Goal: Navigation & Orientation: Find specific page/section

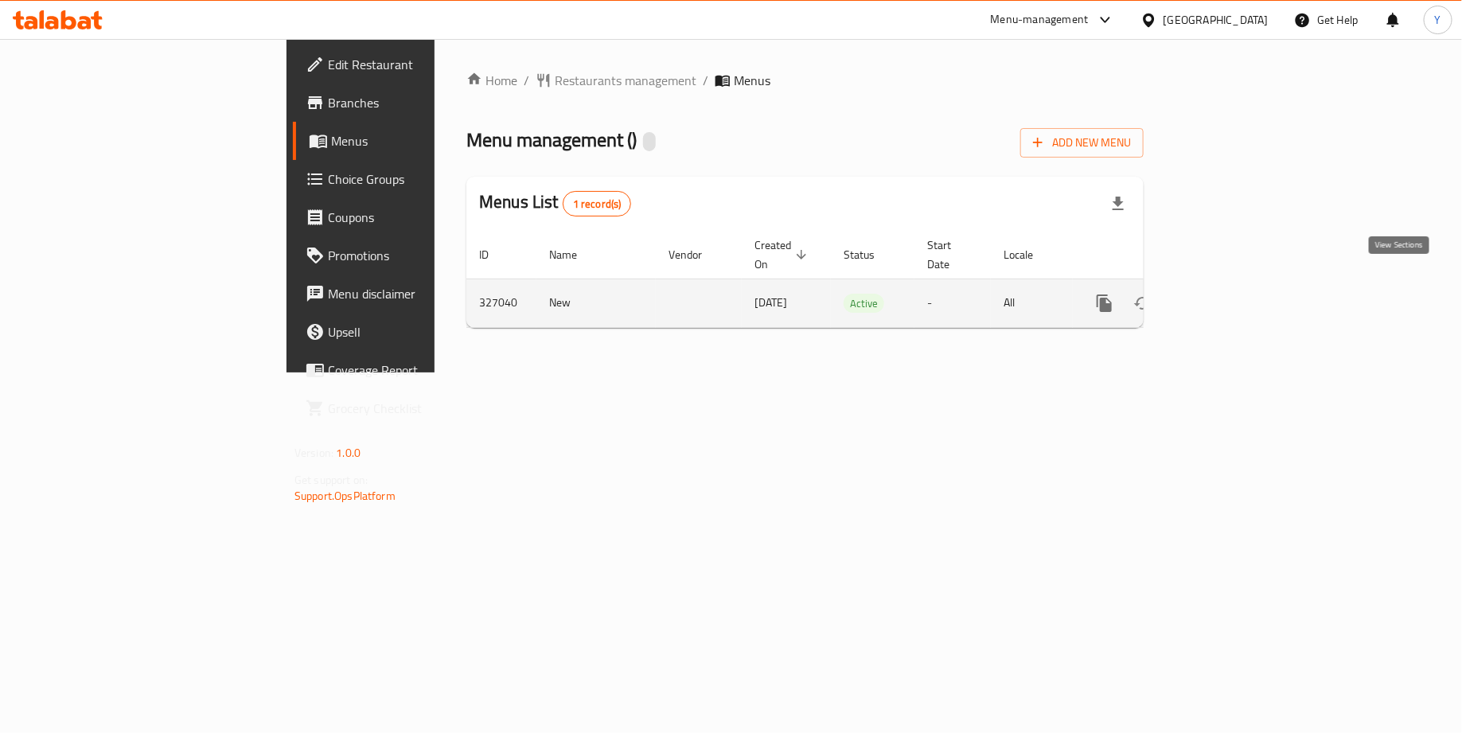
click at [1229, 294] on icon "enhanced table" at bounding box center [1219, 303] width 19 height 19
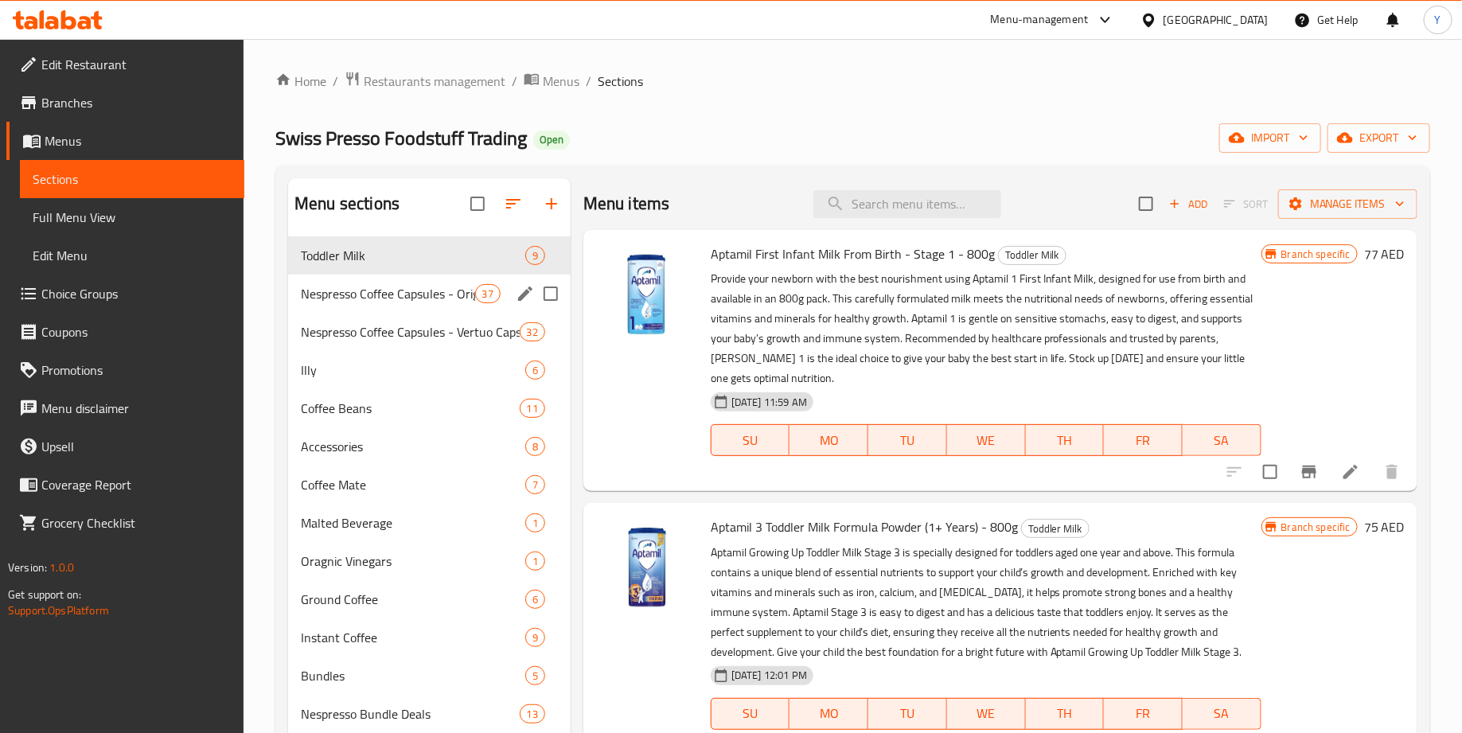
click at [401, 286] on span "Nespresso Coffee Capsules - Original Capsules" at bounding box center [388, 293] width 174 height 19
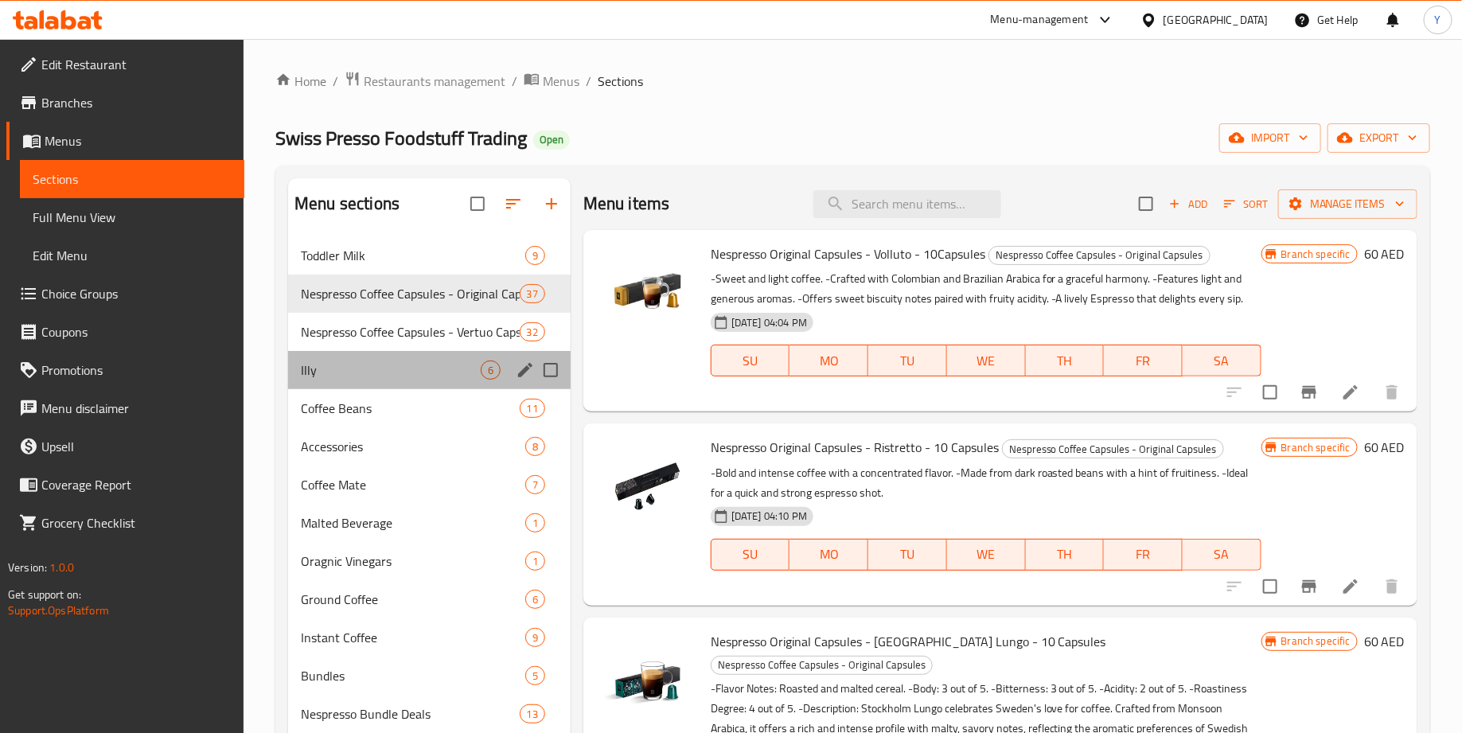
click at [397, 356] on div "Illy 6" at bounding box center [429, 370] width 283 height 38
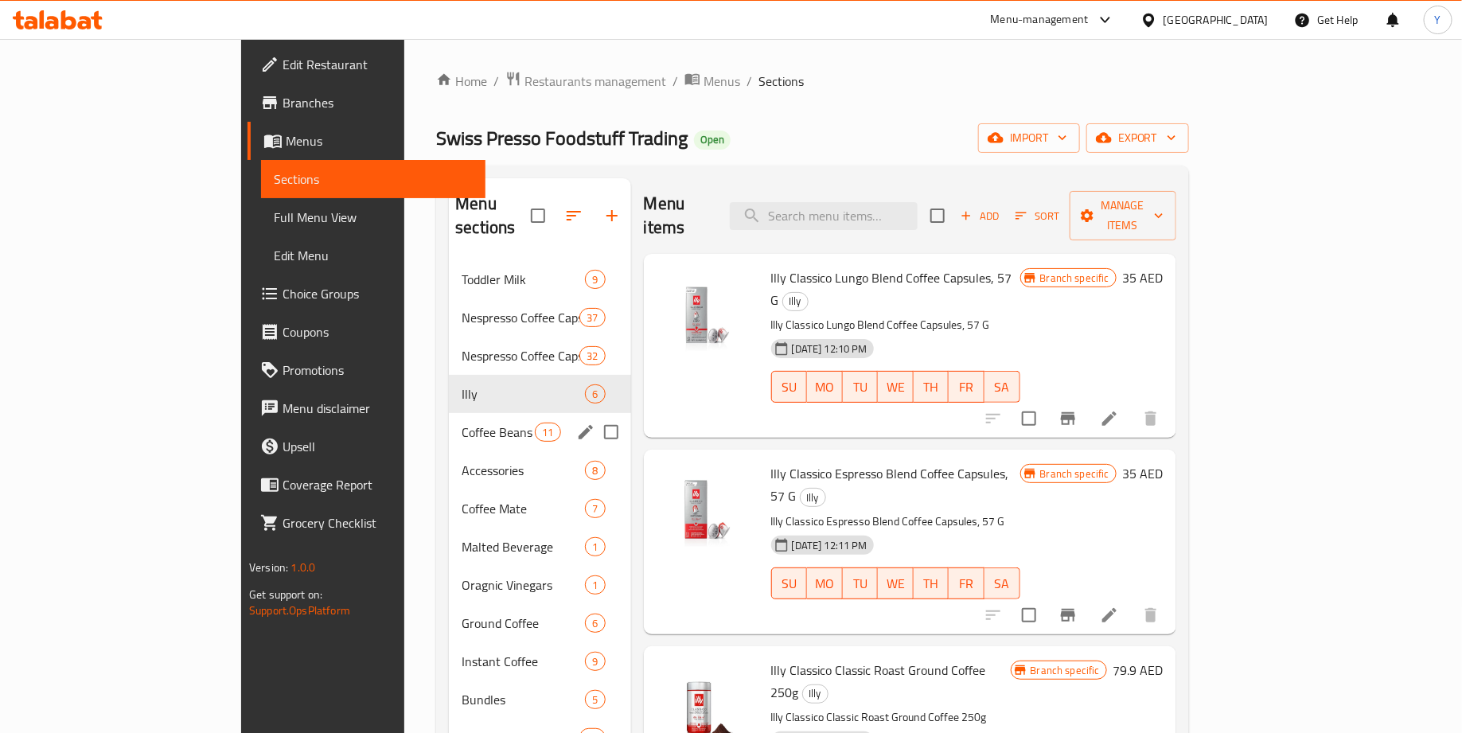
click at [462, 423] on span "Coffee Beans" at bounding box center [498, 432] width 73 height 19
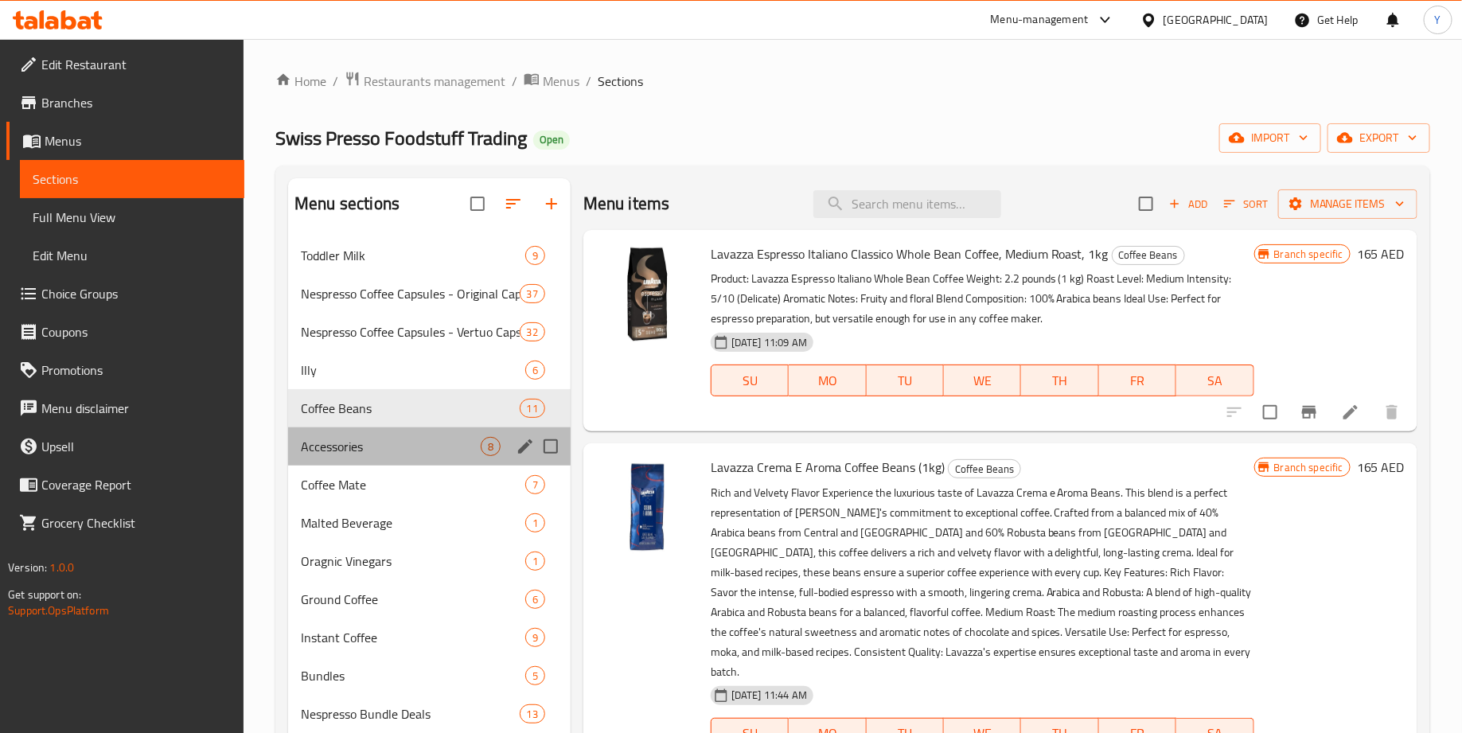
click at [406, 456] on div "Accessories 8" at bounding box center [429, 446] width 283 height 38
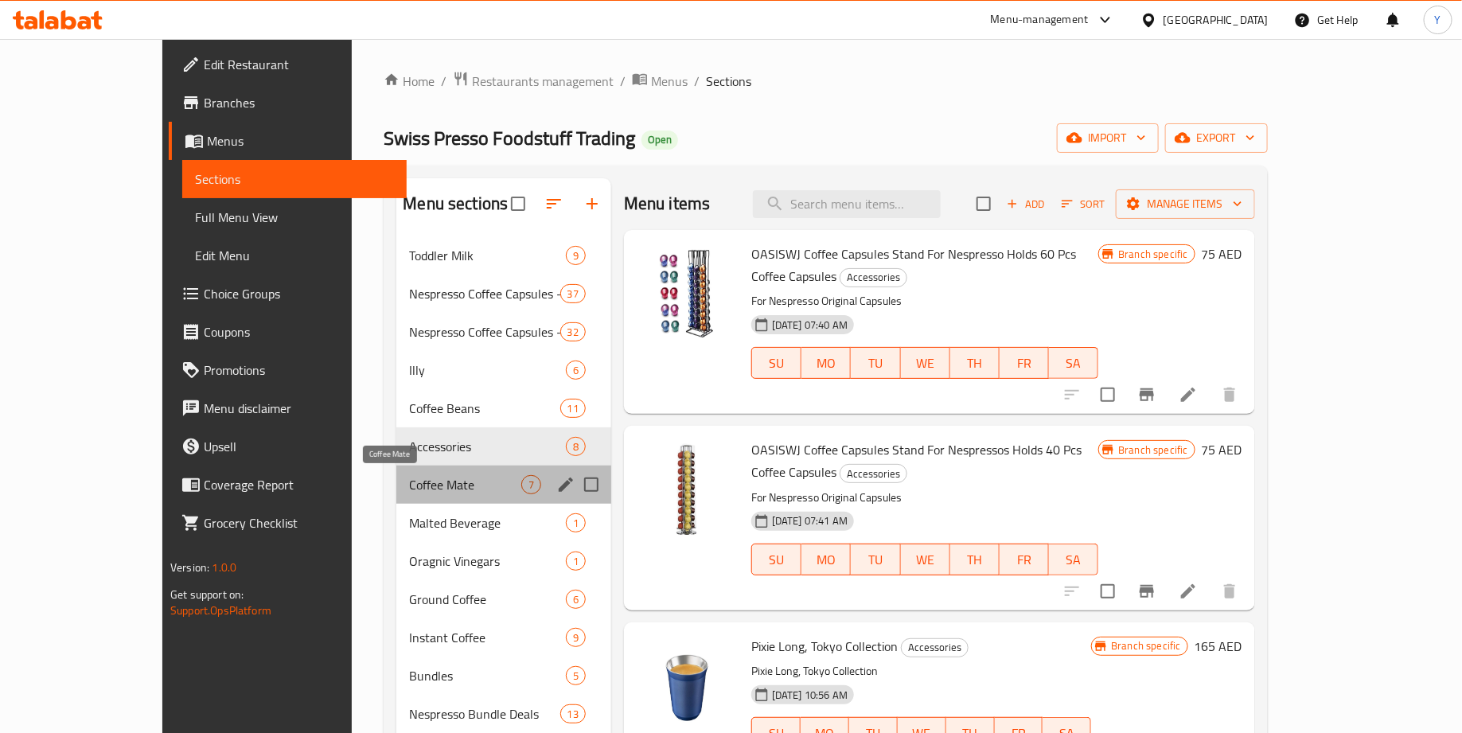
click at [418, 481] on span "Coffee Mate" at bounding box center [464, 484] width 111 height 19
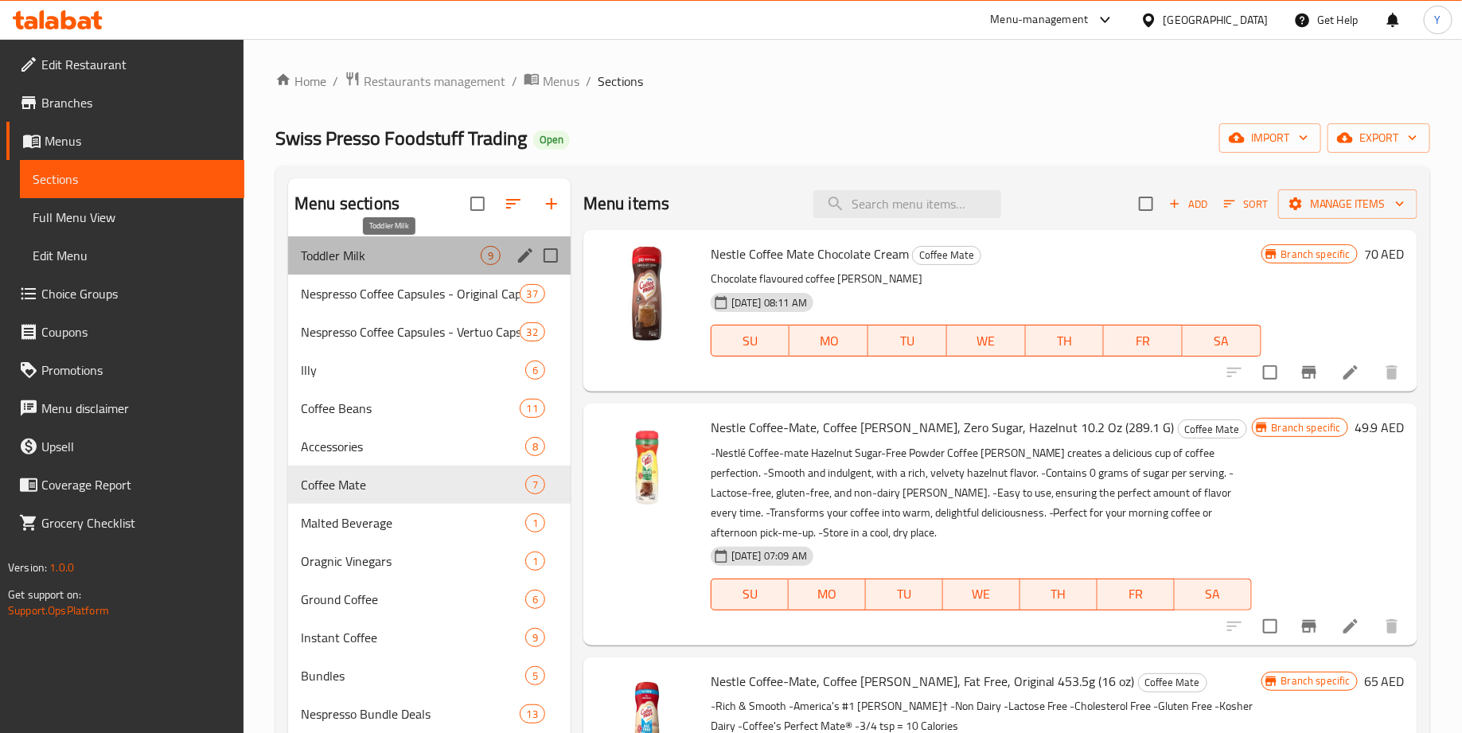
click at [367, 259] on span "Toddler Milk" at bounding box center [391, 255] width 180 height 19
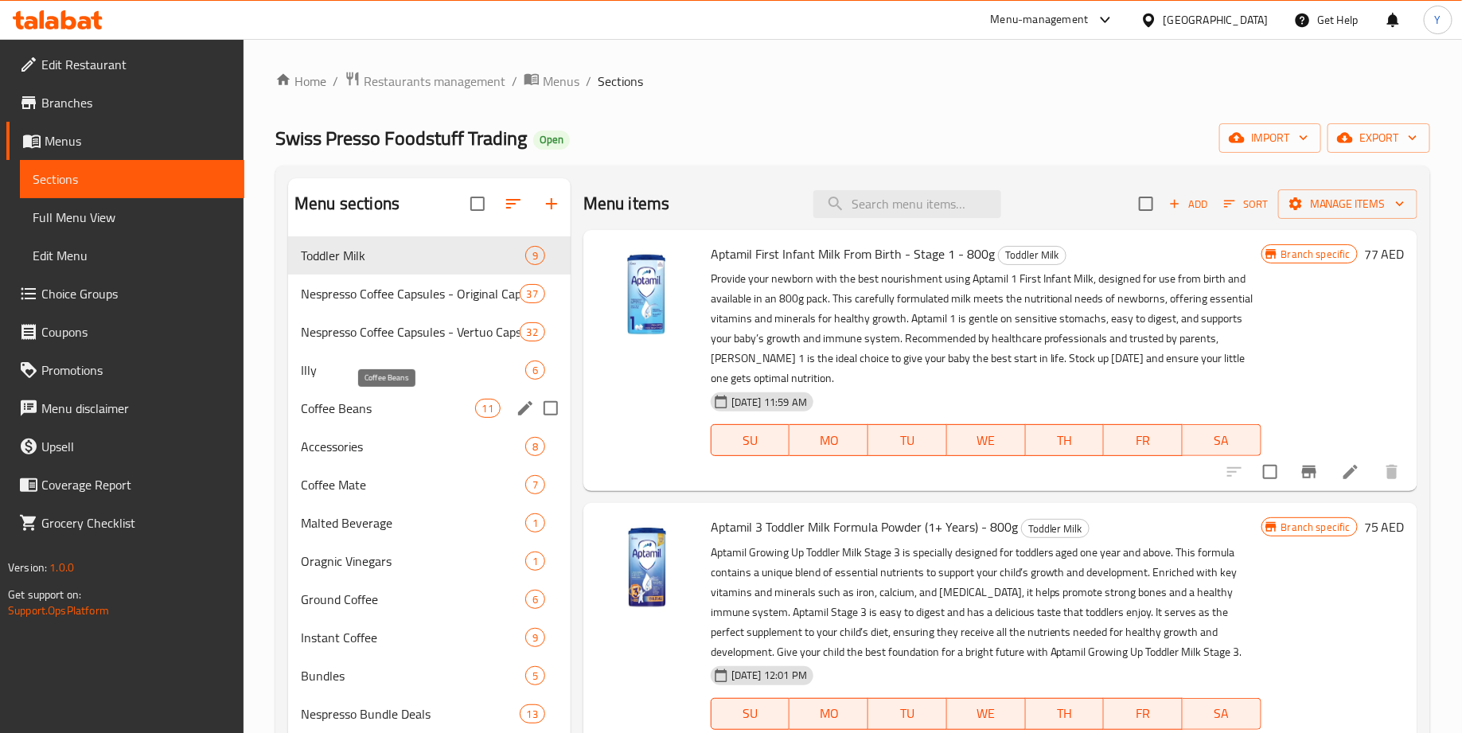
click at [360, 405] on span "Coffee Beans" at bounding box center [388, 408] width 174 height 19
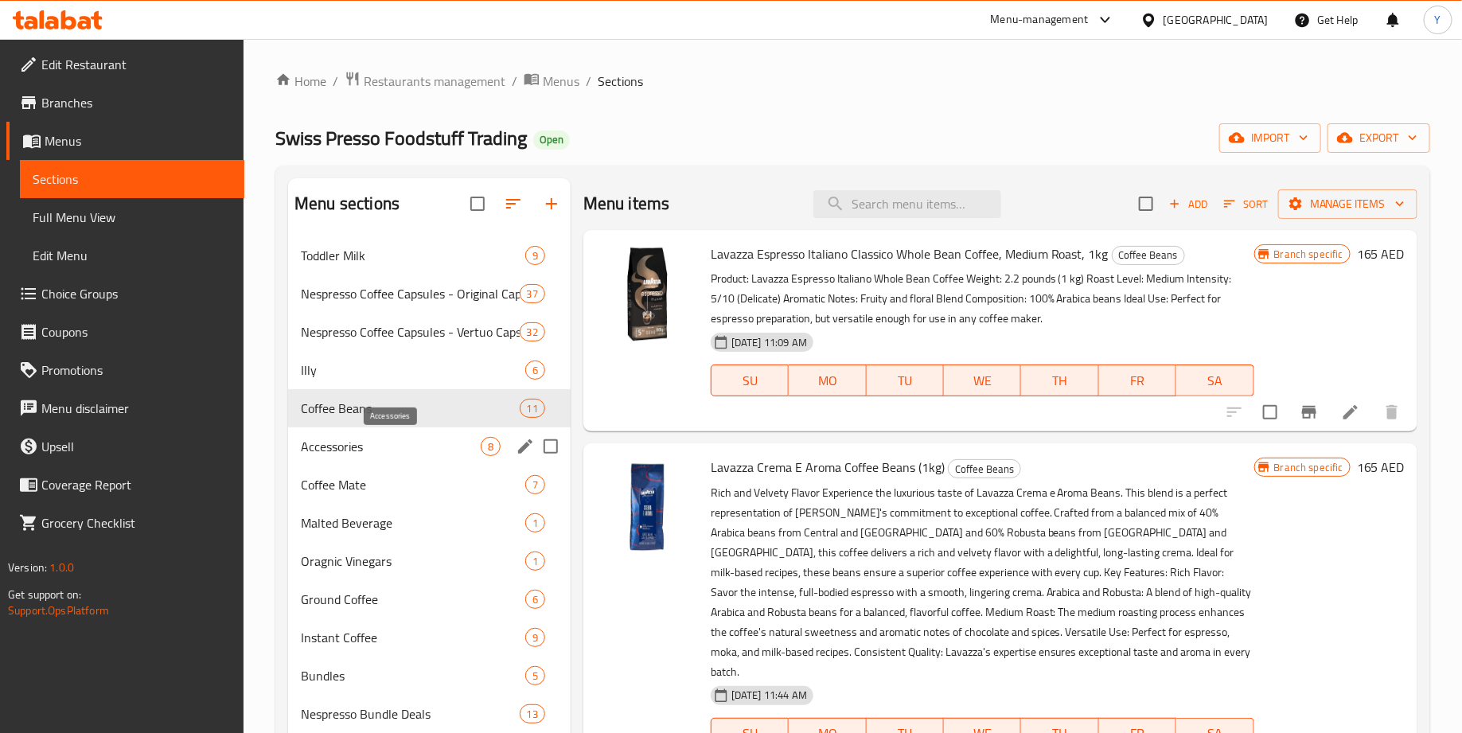
click at [380, 443] on span "Accessories" at bounding box center [391, 446] width 180 height 19
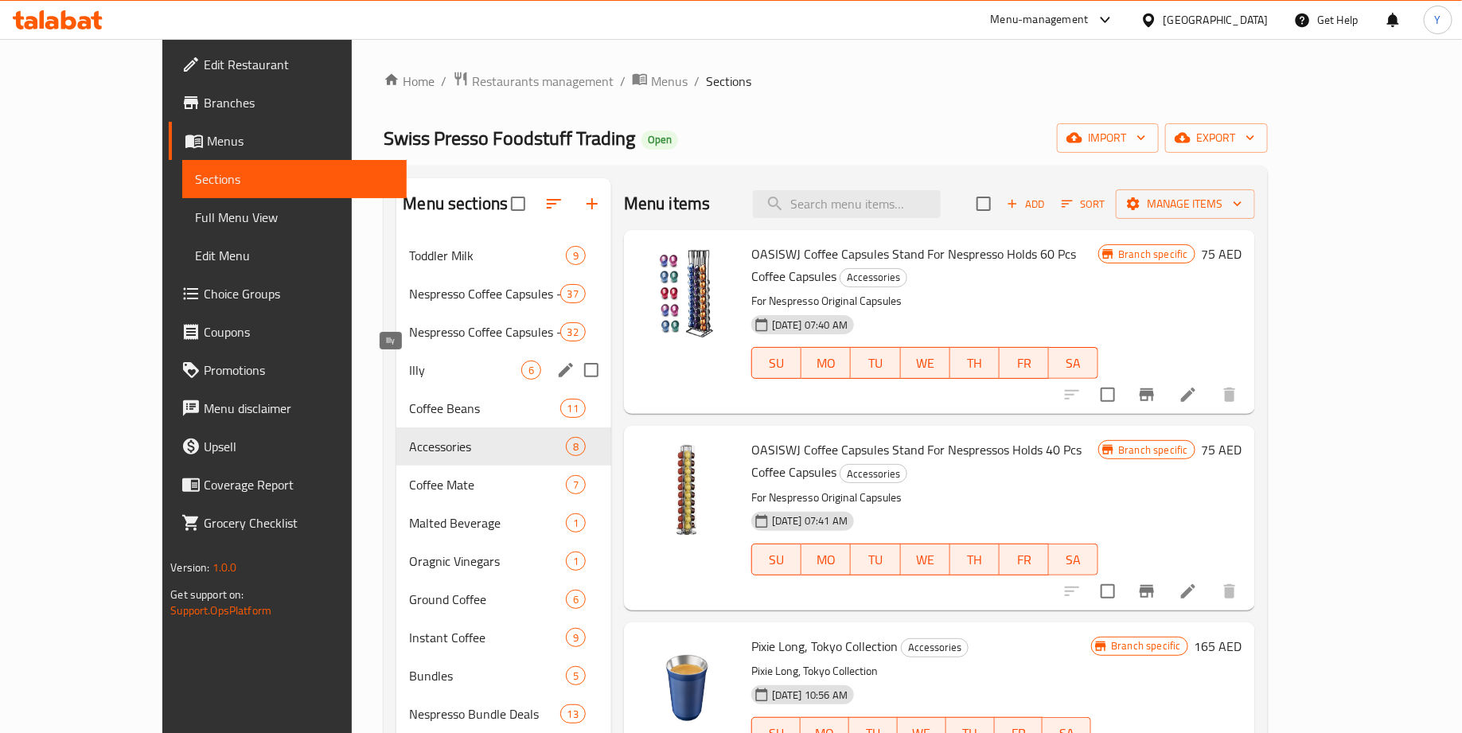
click at [409, 374] on span "Illy" at bounding box center [464, 370] width 111 height 19
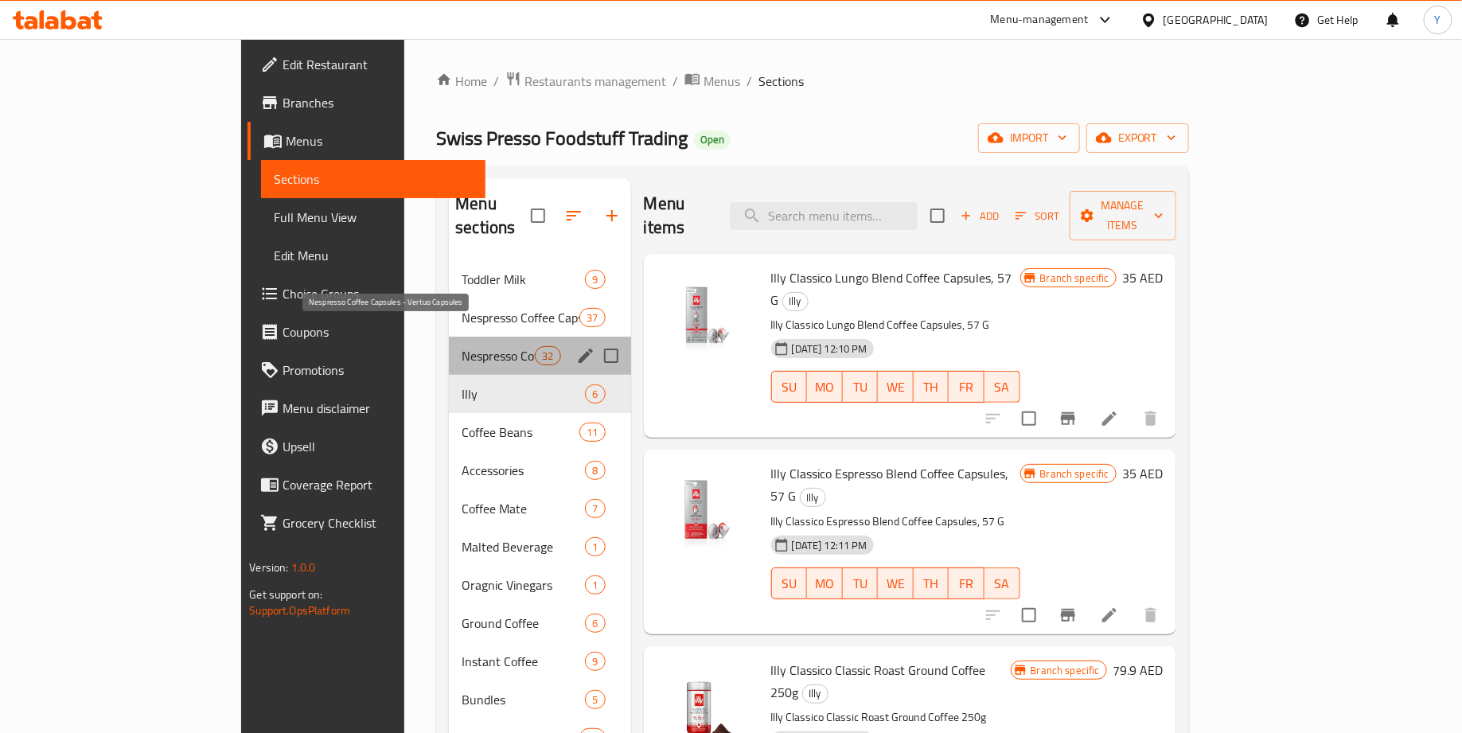
click at [462, 346] on span "Nespresso Coffee Capsules - Vertuo Capsules" at bounding box center [498, 355] width 73 height 19
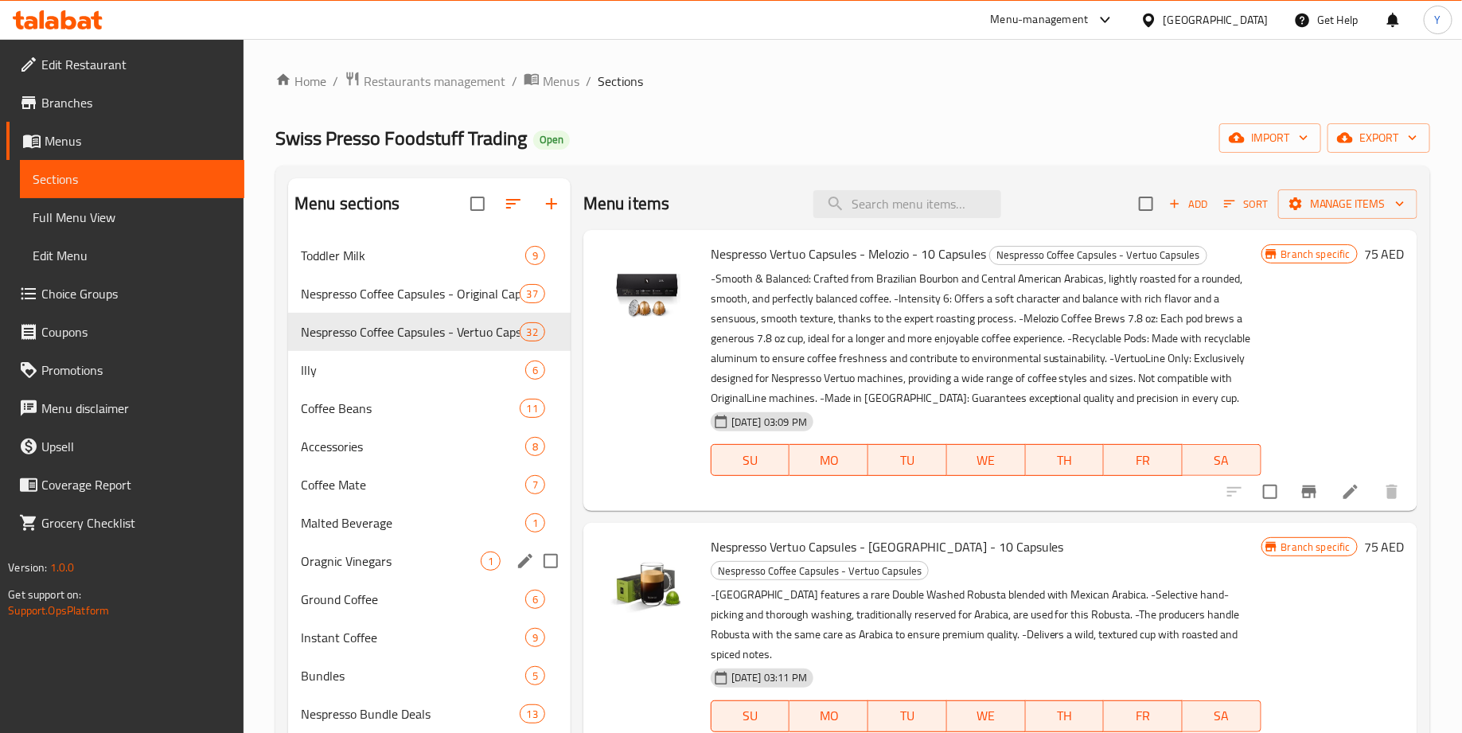
click at [376, 599] on span "Ground Coffee" at bounding box center [413, 599] width 224 height 19
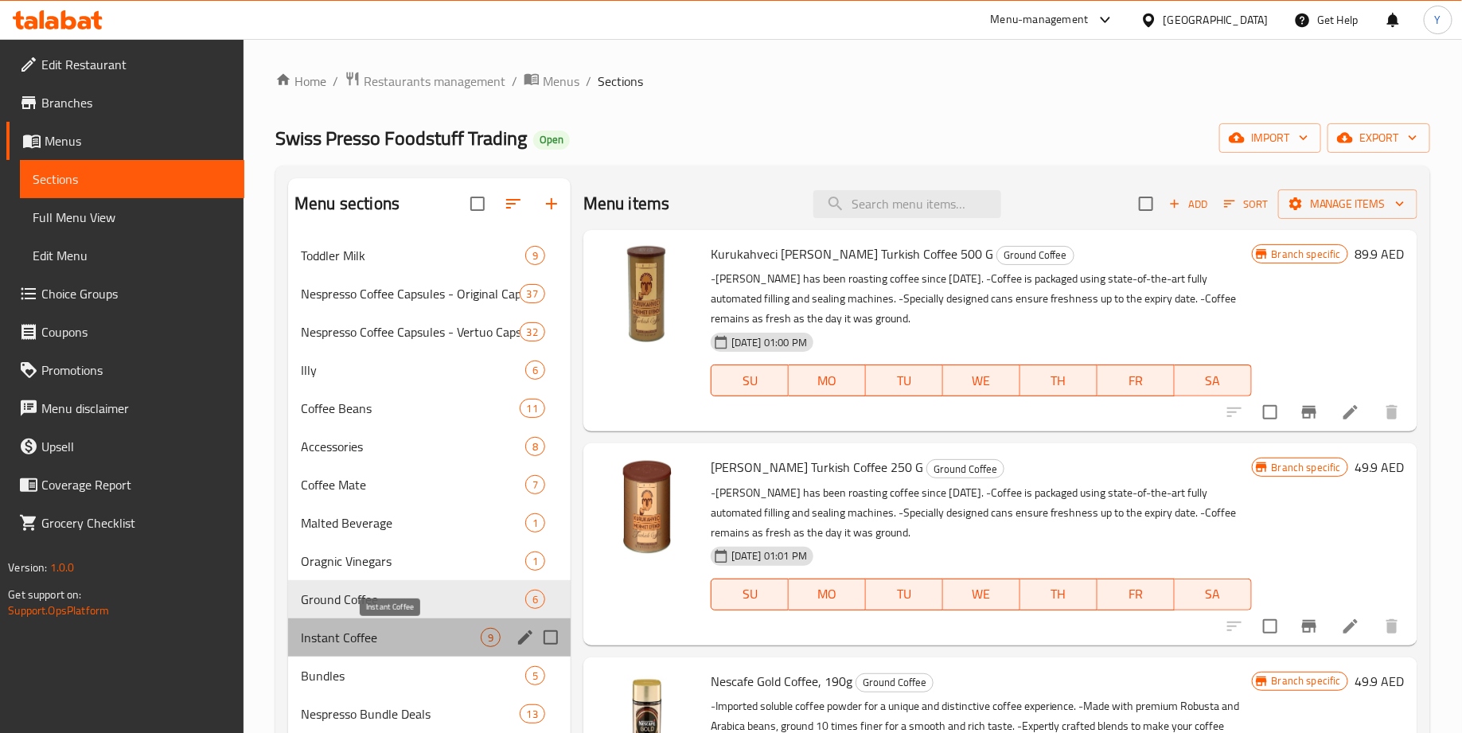
click at [384, 638] on span "Instant Coffee" at bounding box center [391, 637] width 180 height 19
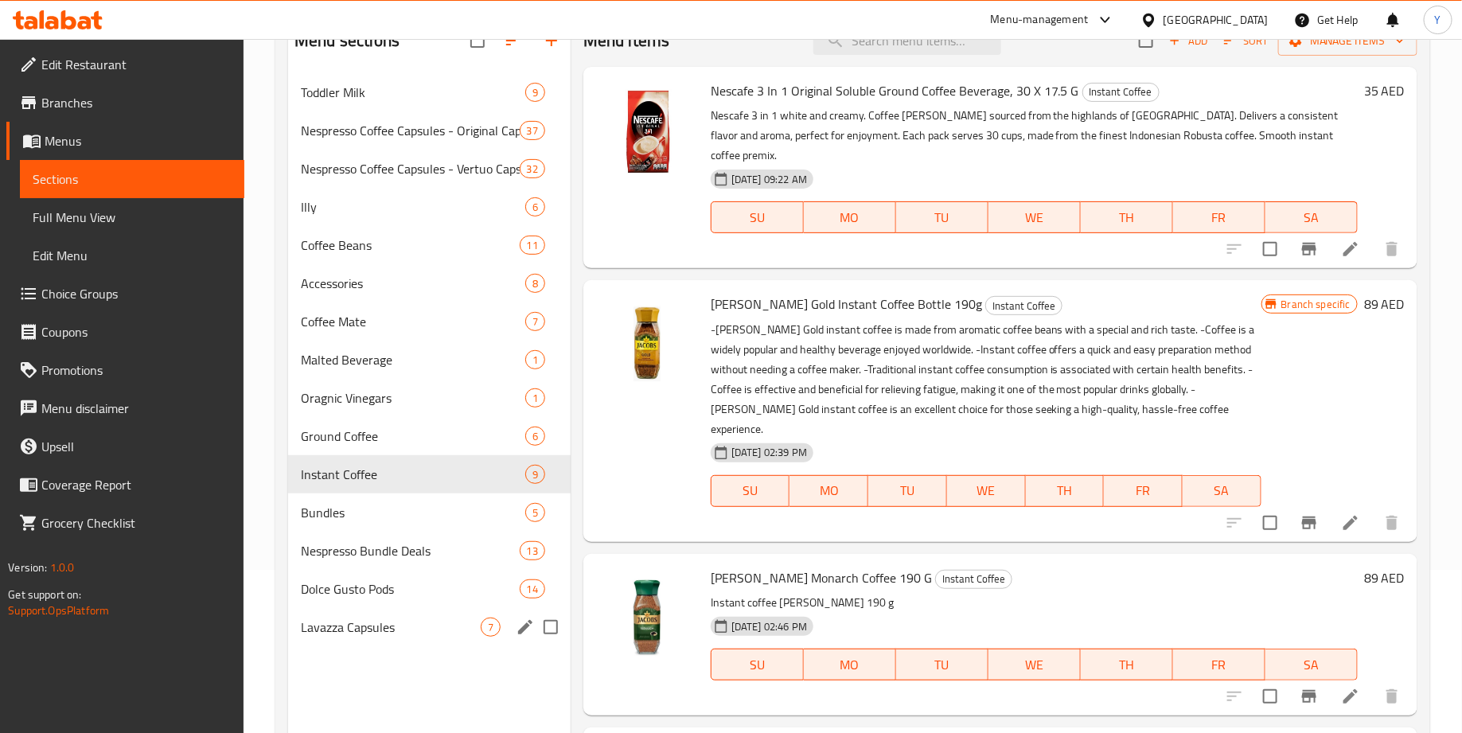
scroll to position [167, 0]
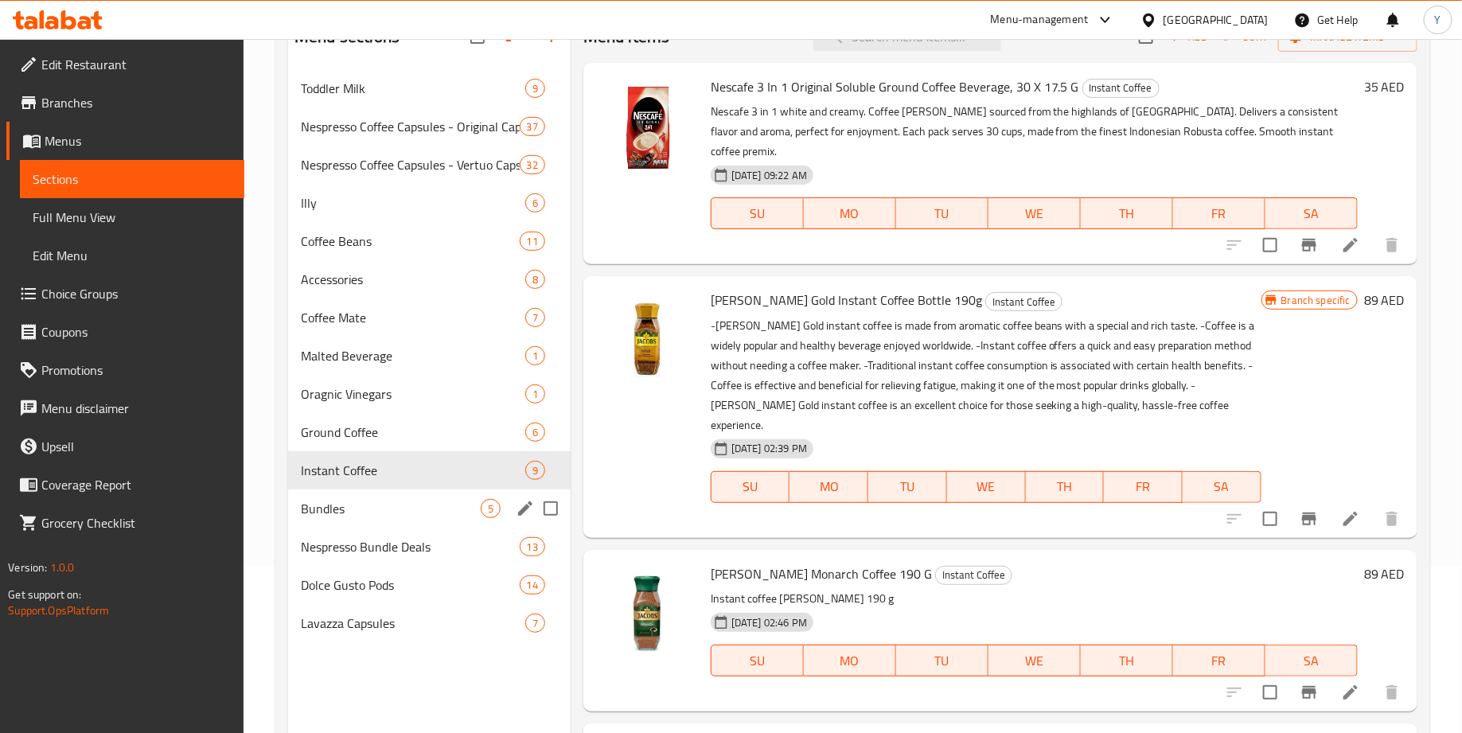
click at [392, 518] on div "Bundles 5" at bounding box center [429, 509] width 283 height 38
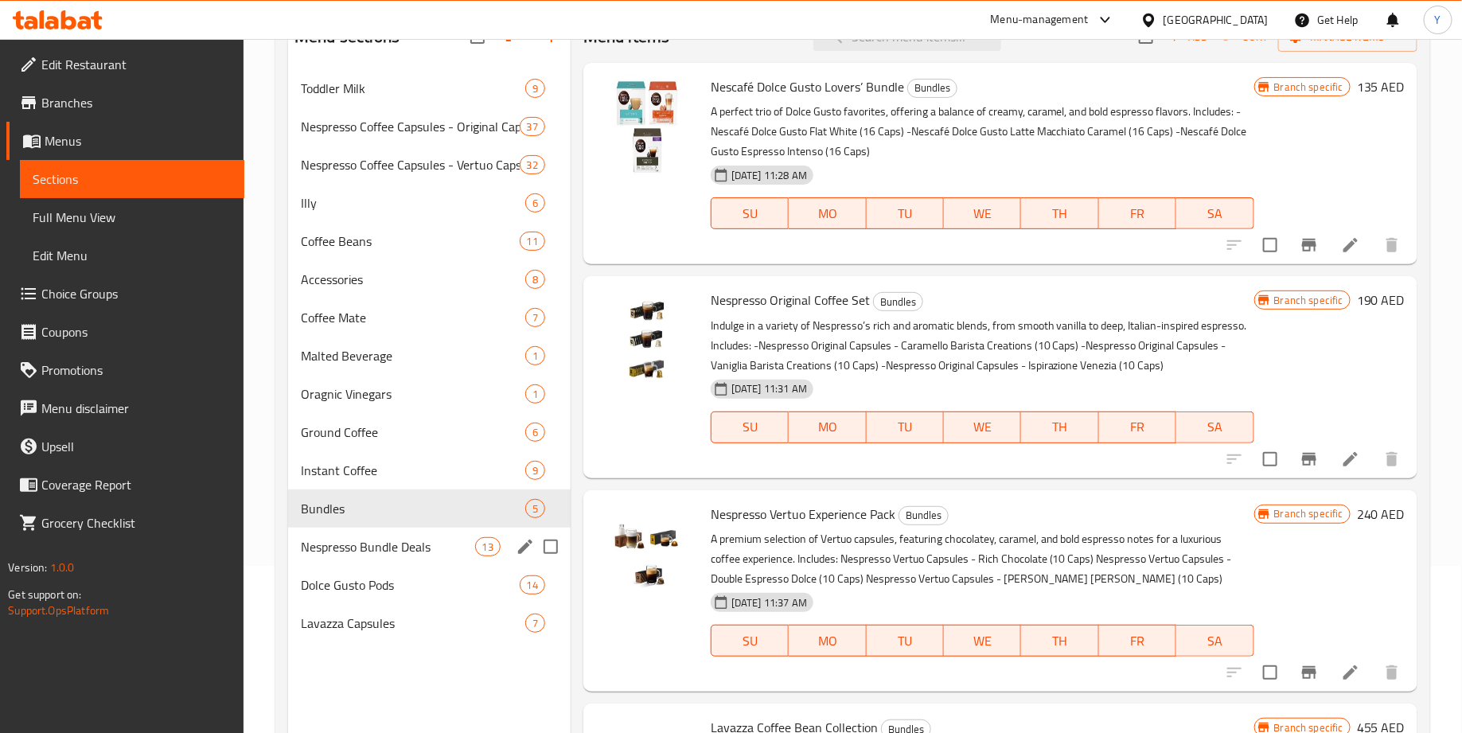
click at [403, 537] on span "Nespresso Bundle Deals" at bounding box center [388, 546] width 174 height 19
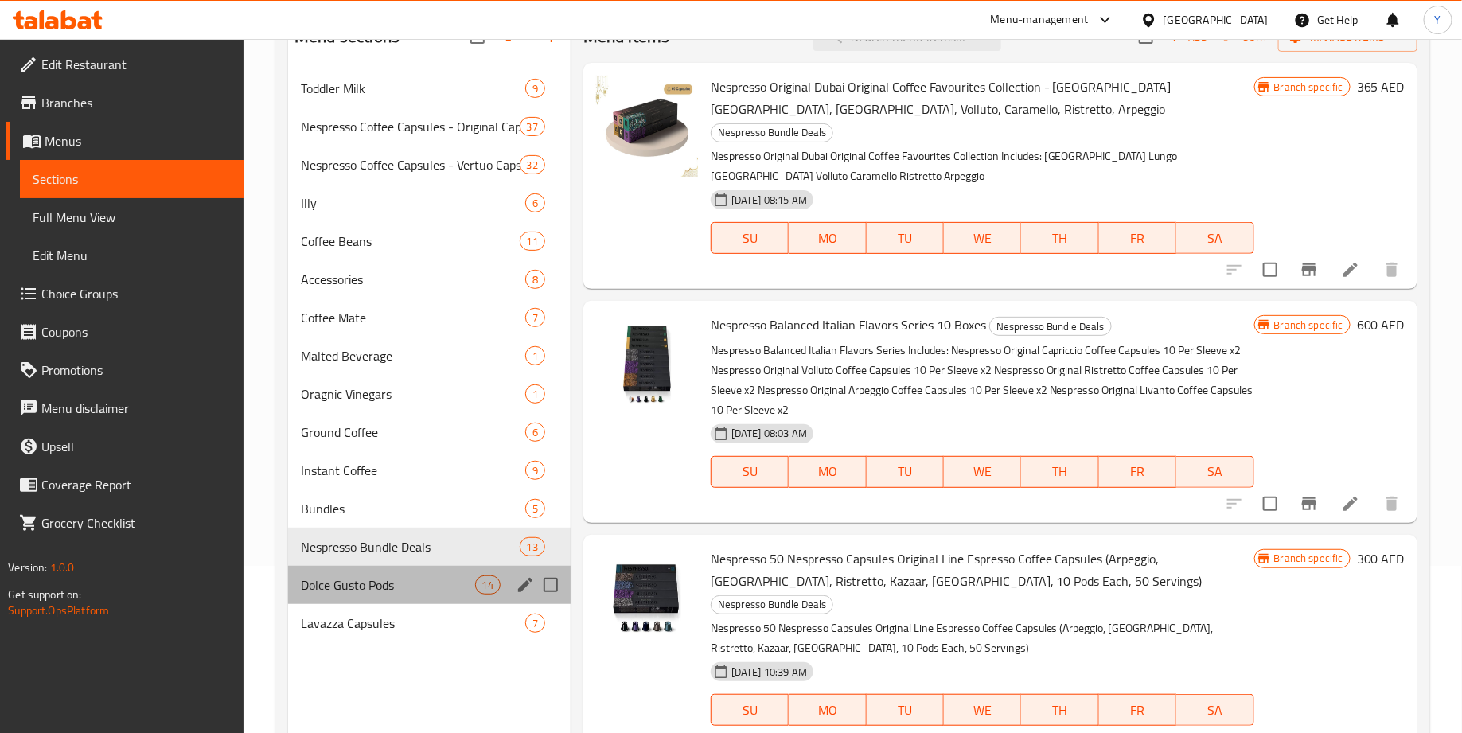
click at [416, 570] on div "Dolce Gusto Pods 14" at bounding box center [429, 585] width 283 height 38
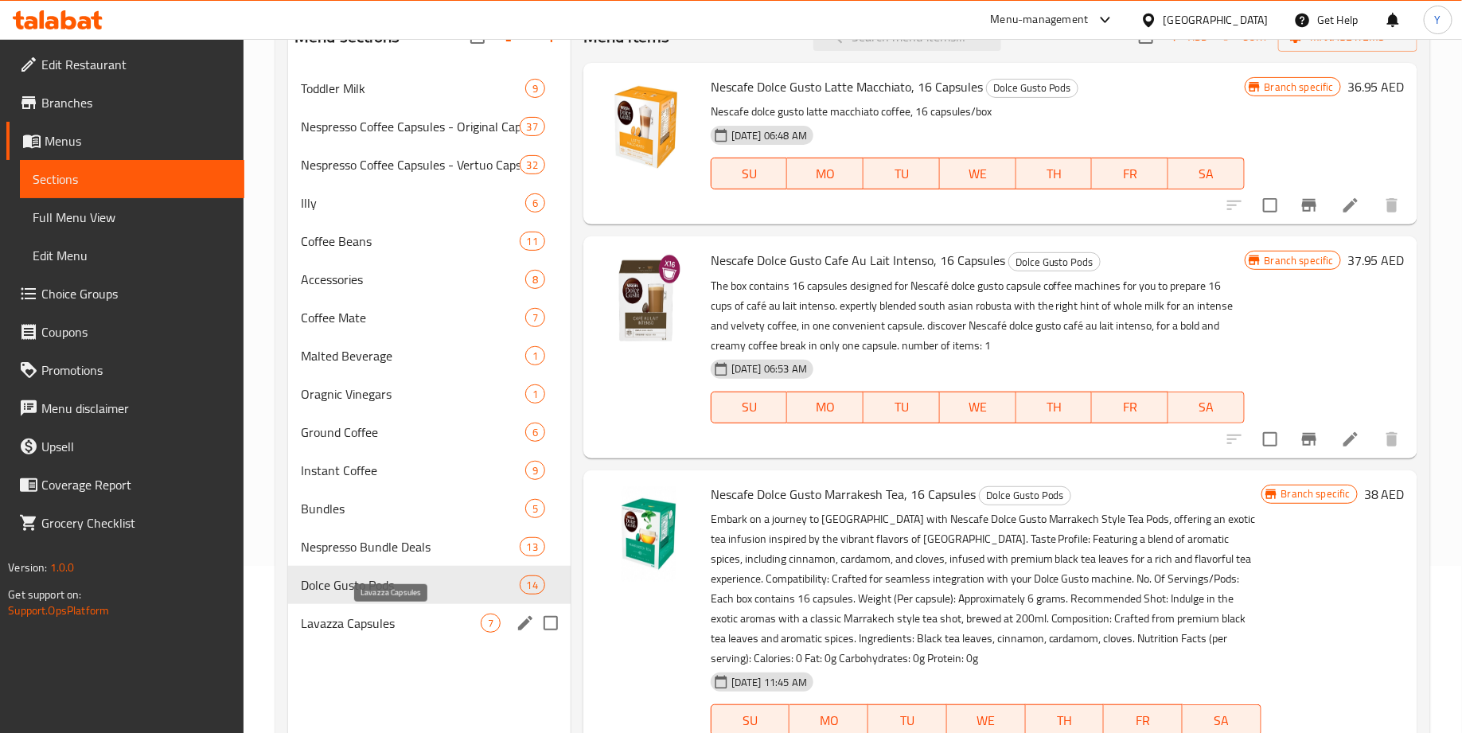
click at [416, 614] on span "Lavazza Capsules" at bounding box center [391, 623] width 180 height 19
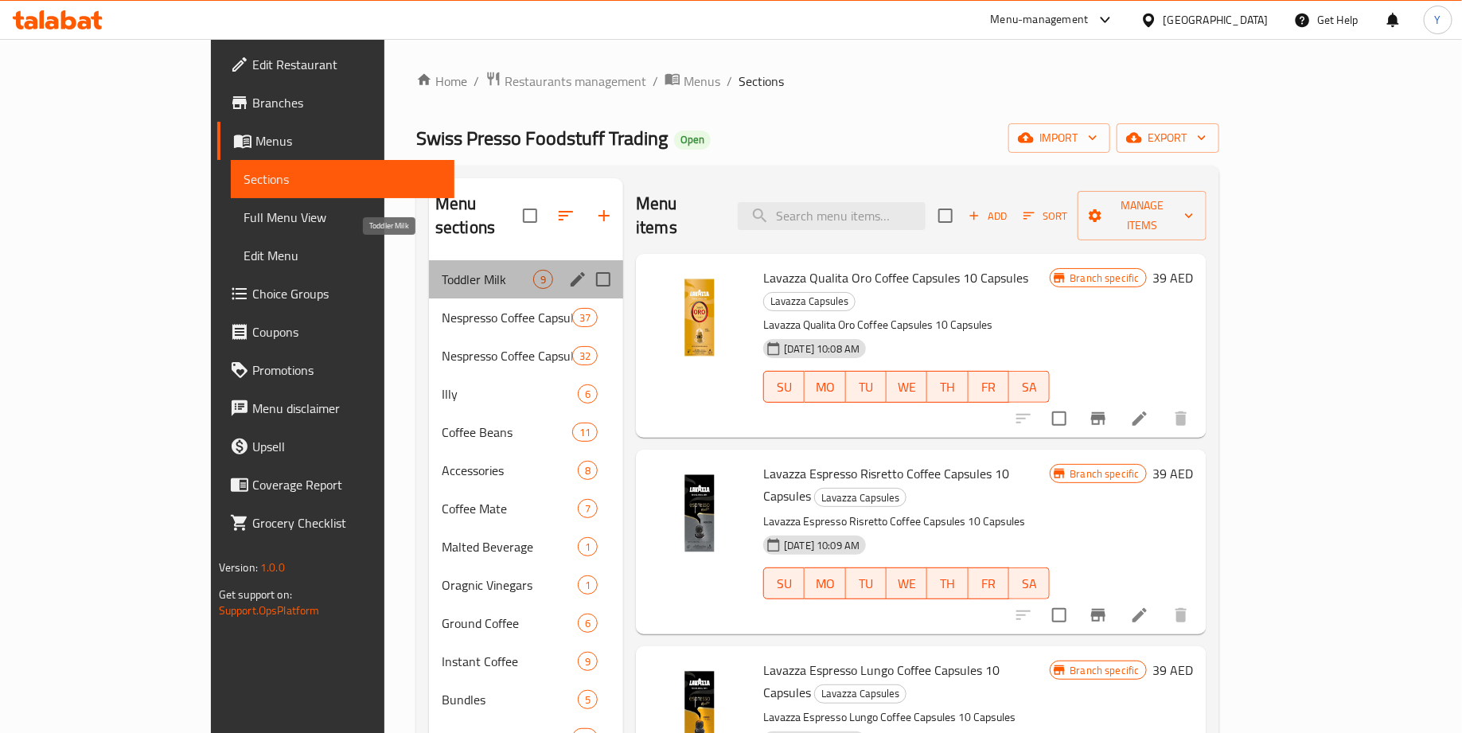
click at [442, 270] on span "Toddler Milk" at bounding box center [488, 279] width 92 height 19
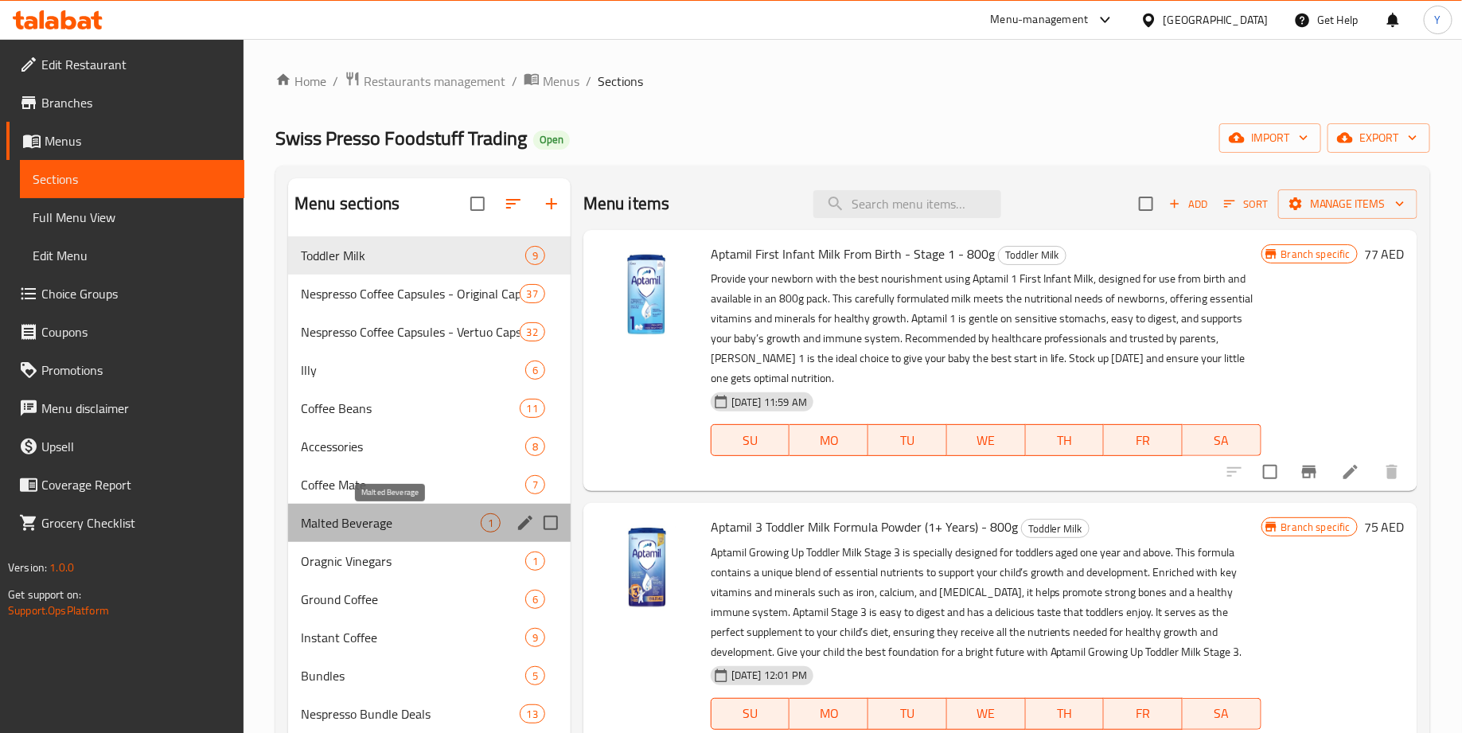
click at [425, 528] on span "Malted Beverage" at bounding box center [391, 522] width 180 height 19
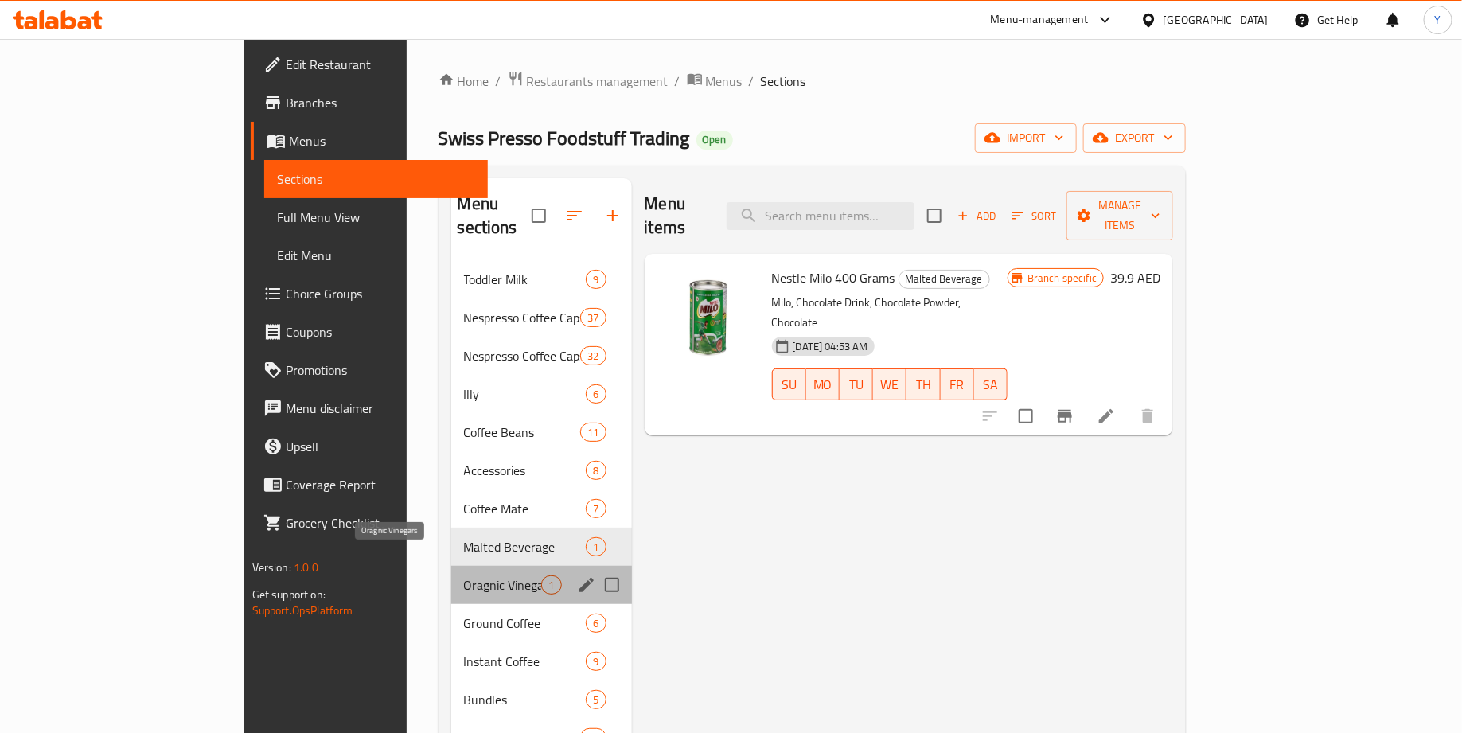
click at [464, 575] on span "Oragnic Vinegars" at bounding box center [503, 584] width 78 height 19
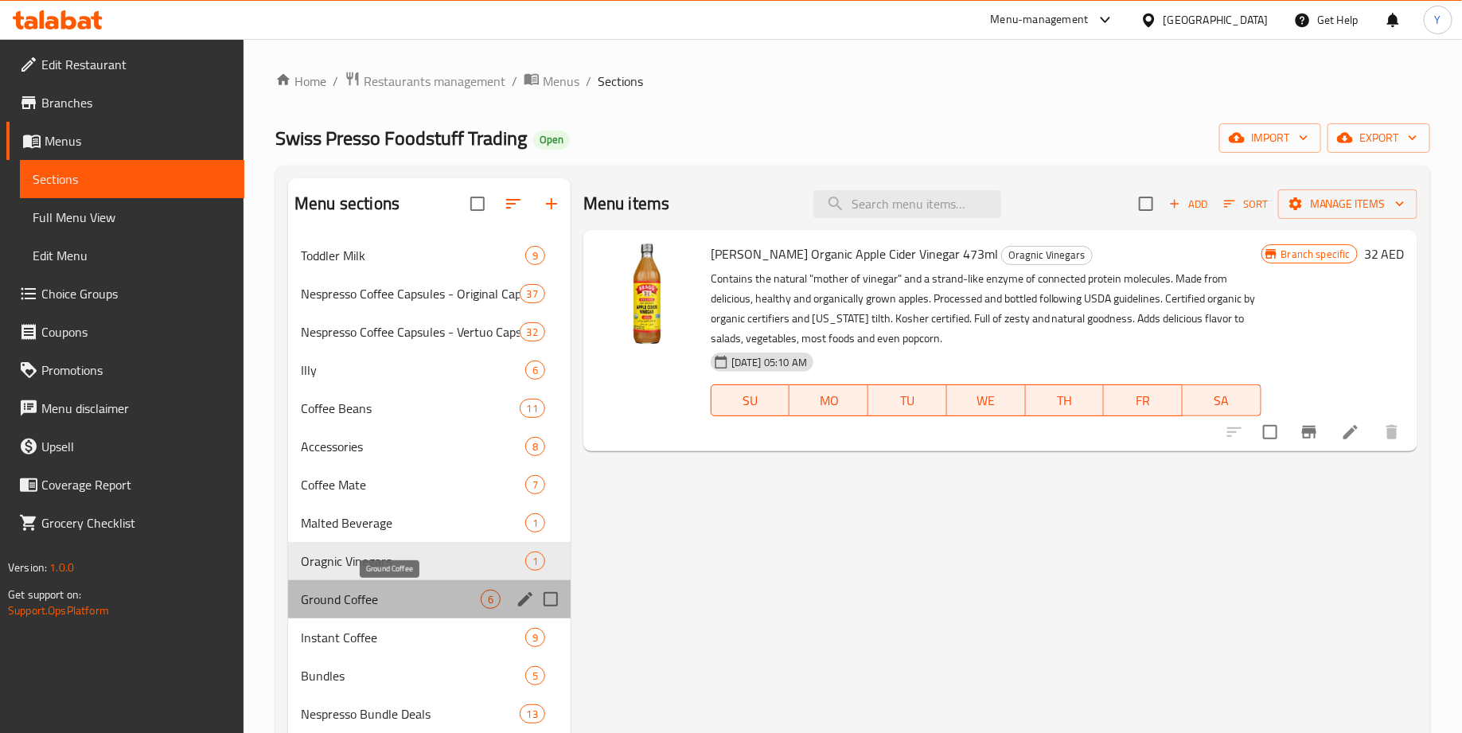
click at [419, 593] on span "Ground Coffee" at bounding box center [391, 599] width 180 height 19
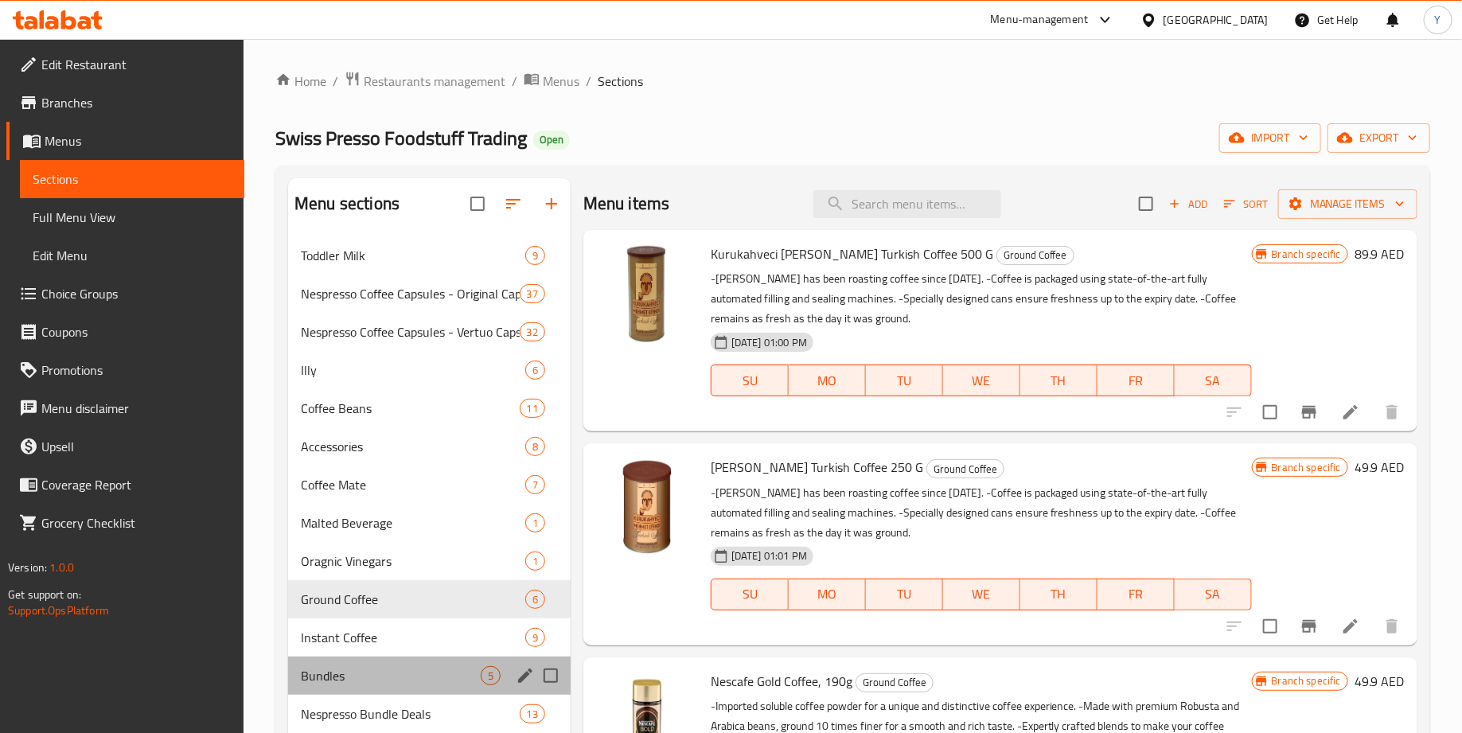
click at [413, 660] on div "Bundles 5" at bounding box center [429, 676] width 283 height 38
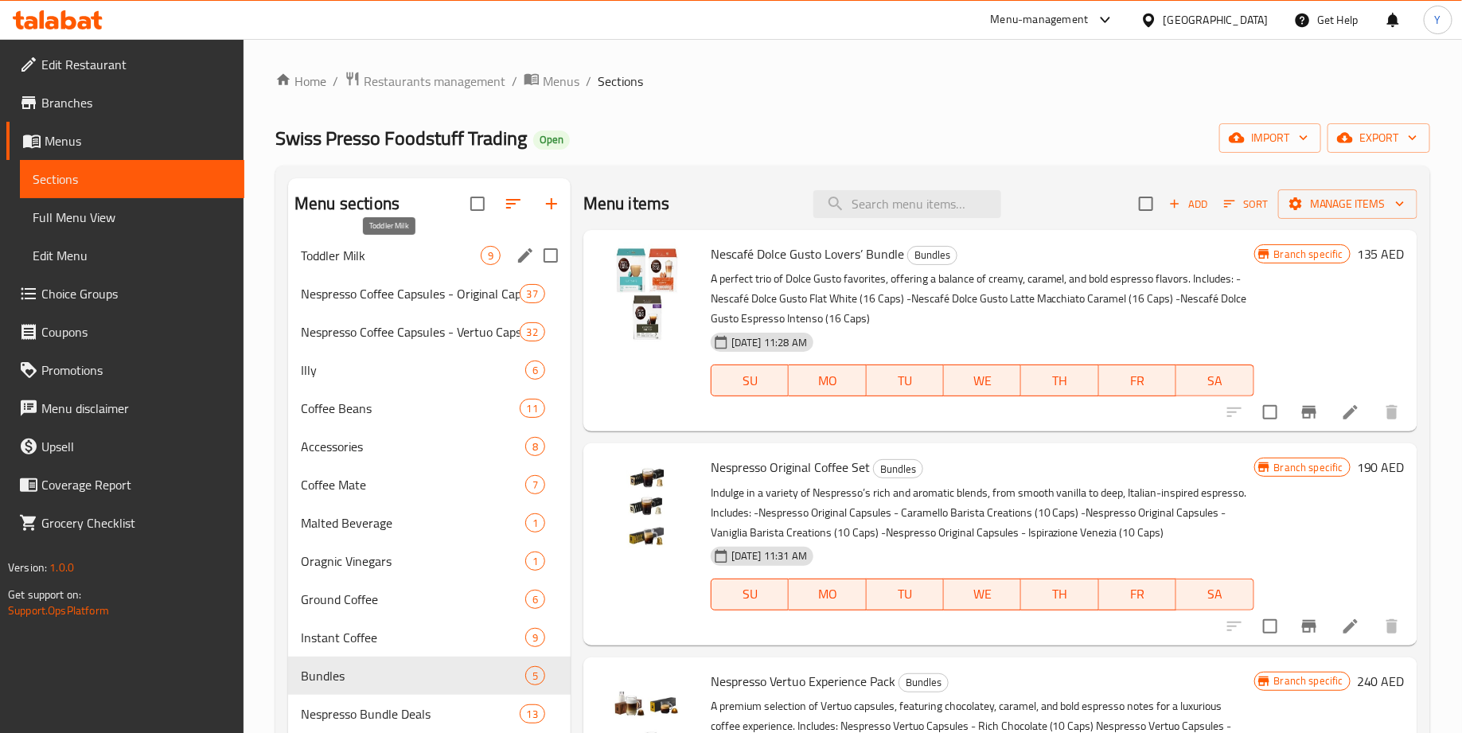
click at [403, 256] on span "Toddler Milk" at bounding box center [391, 255] width 180 height 19
